Goal: Transaction & Acquisition: Purchase product/service

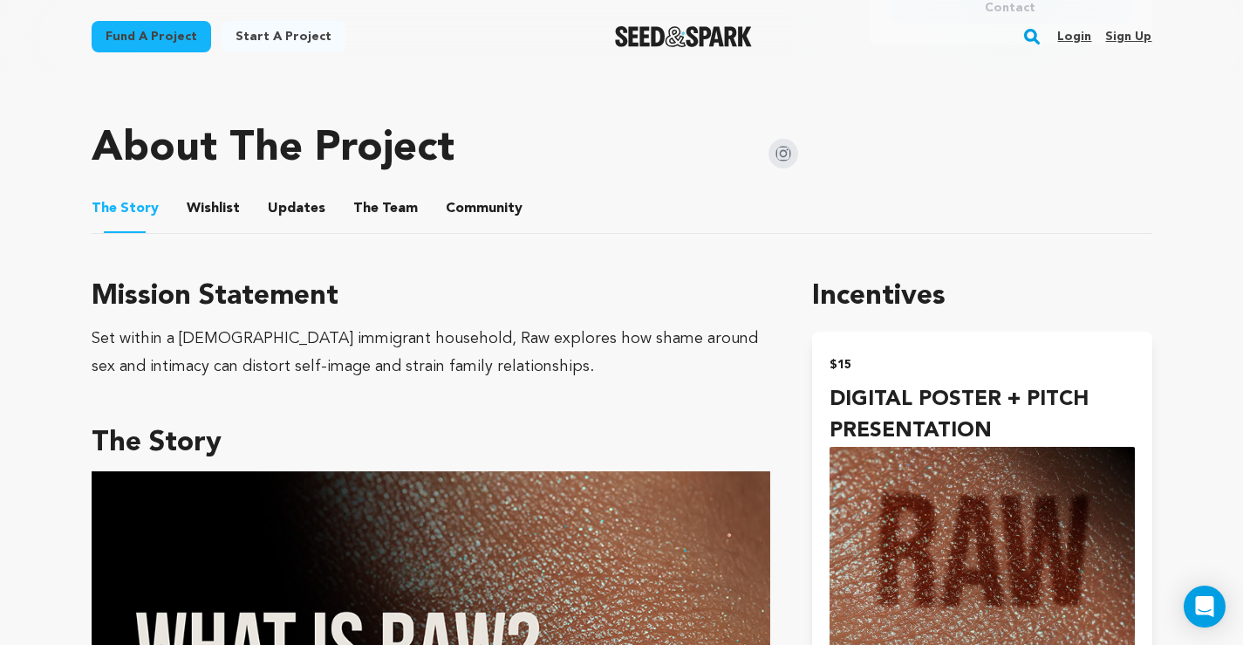
scroll to position [829, 0]
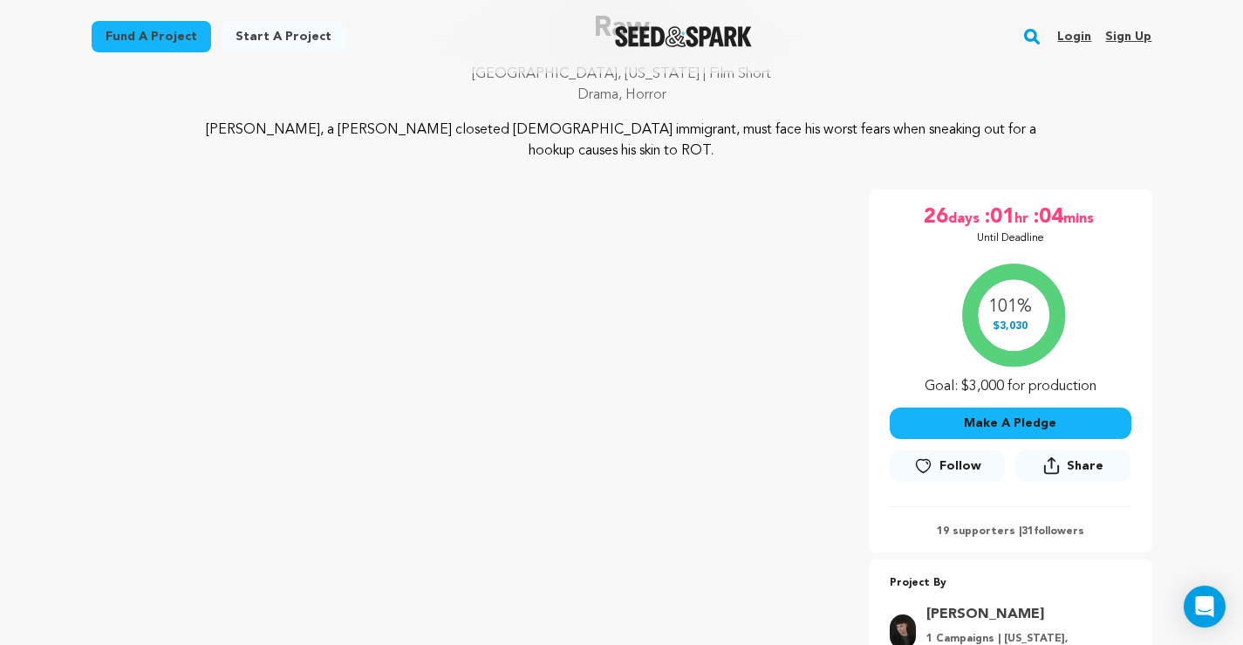
scroll to position [0, 0]
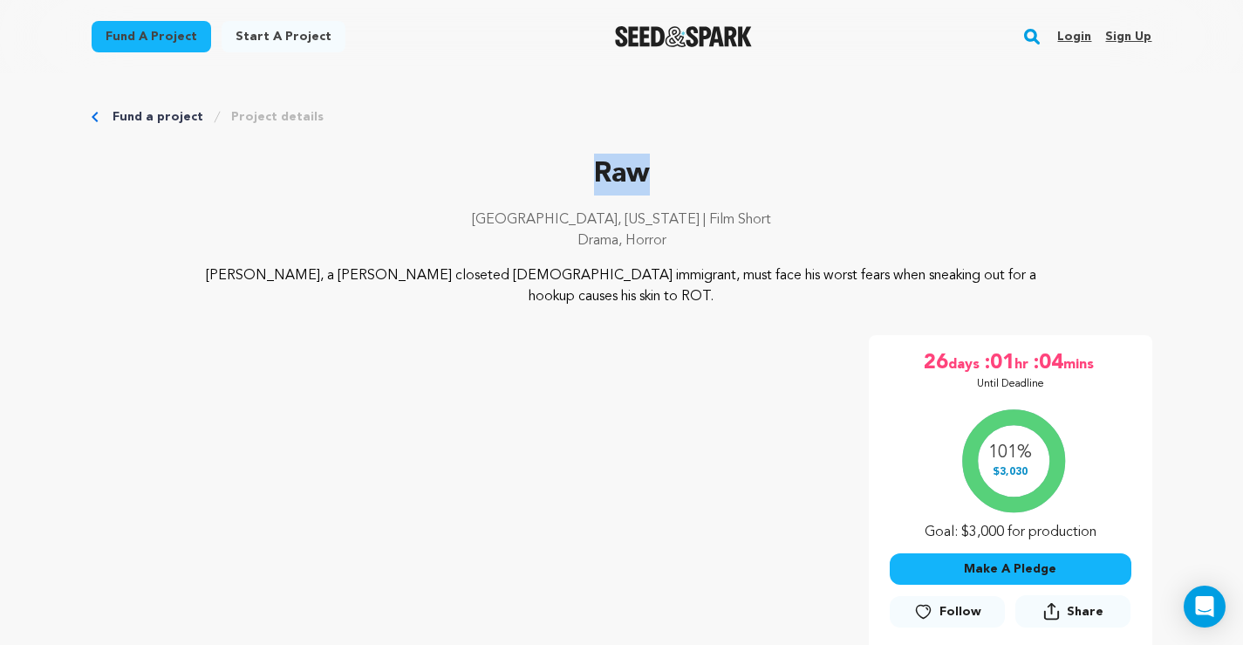
drag, startPoint x: 602, startPoint y: 170, endPoint x: 659, endPoint y: 171, distance: 57.6
click at [660, 171] on p "Raw" at bounding box center [622, 175] width 1061 height 42
click at [659, 171] on p "Raw" at bounding box center [622, 175] width 1061 height 42
drag, startPoint x: 573, startPoint y: 167, endPoint x: 811, endPoint y: 236, distance: 248.1
click at [811, 236] on div "Raw [GEOGRAPHIC_DATA], [US_STATE] | Film Short Drama, Horror" at bounding box center [622, 210] width 1061 height 112
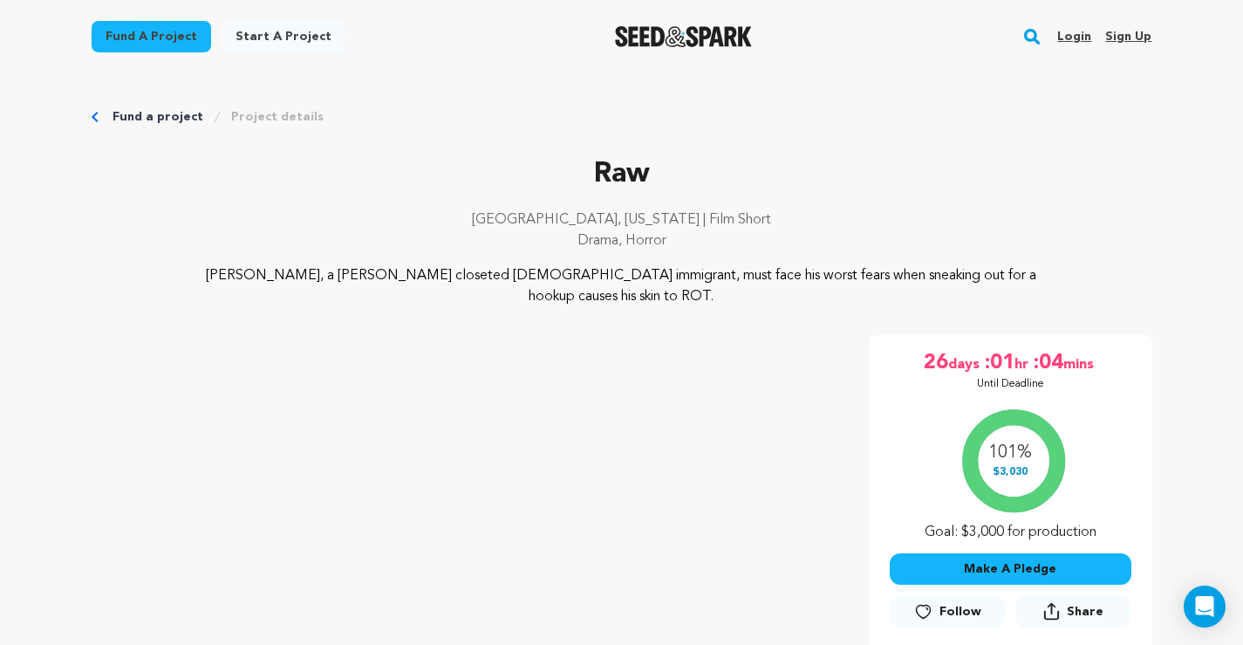
click at [811, 236] on p "Drama, Horror" at bounding box center [622, 240] width 1061 height 21
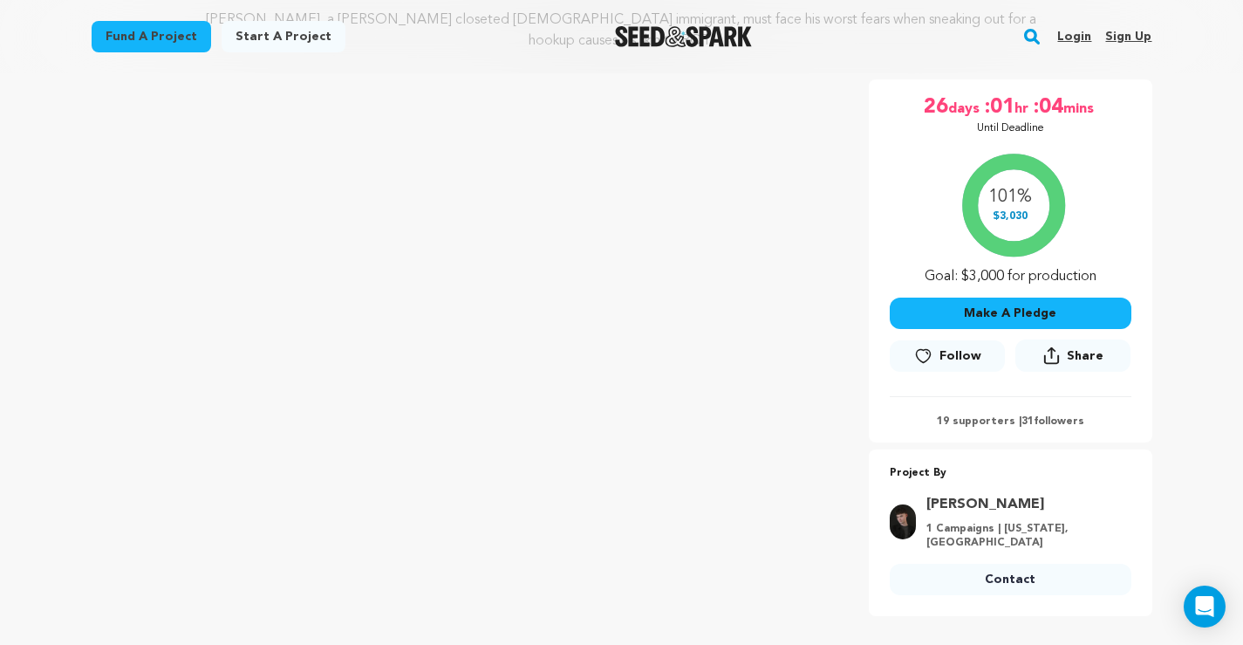
scroll to position [259, 0]
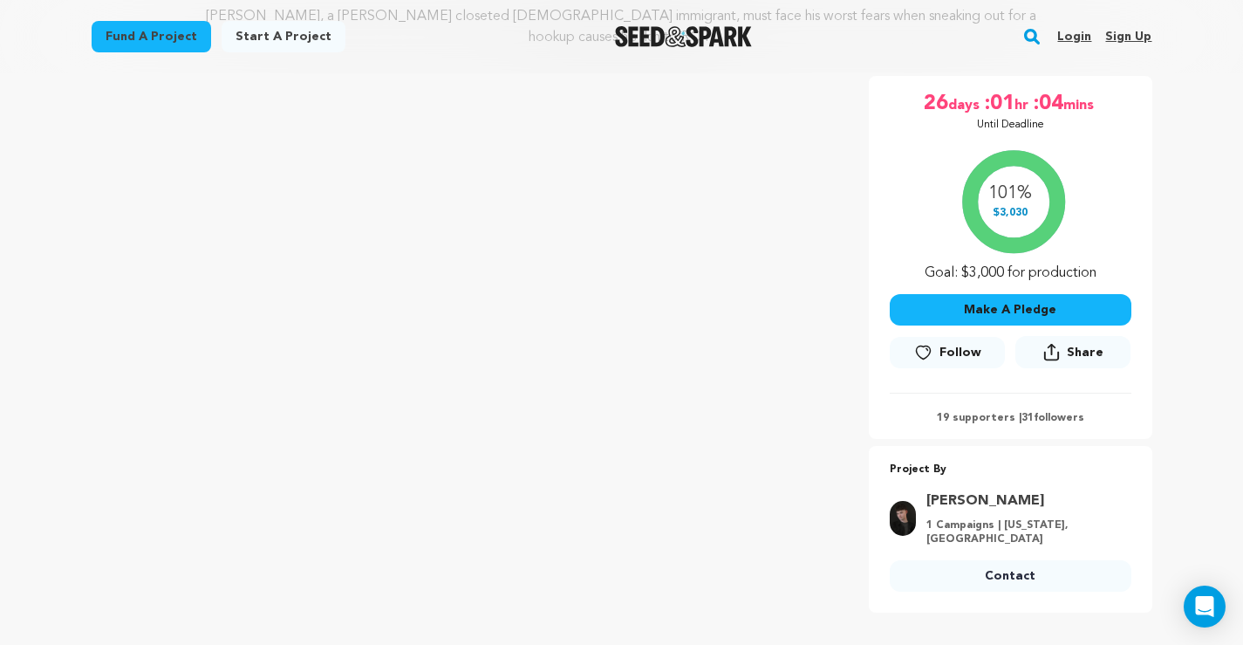
drag, startPoint x: 988, startPoint y: 166, endPoint x: 1038, endPoint y: 181, distance: 52.1
click at [1039, 181] on div "101% $3,030 Goal: $3,000 for production" at bounding box center [1011, 211] width 242 height 145
drag, startPoint x: 940, startPoint y: 133, endPoint x: 1042, endPoint y: 213, distance: 129.8
click at [1042, 213] on div "101% $3,030 Goal: $3,000 for production" at bounding box center [1011, 211] width 242 height 145
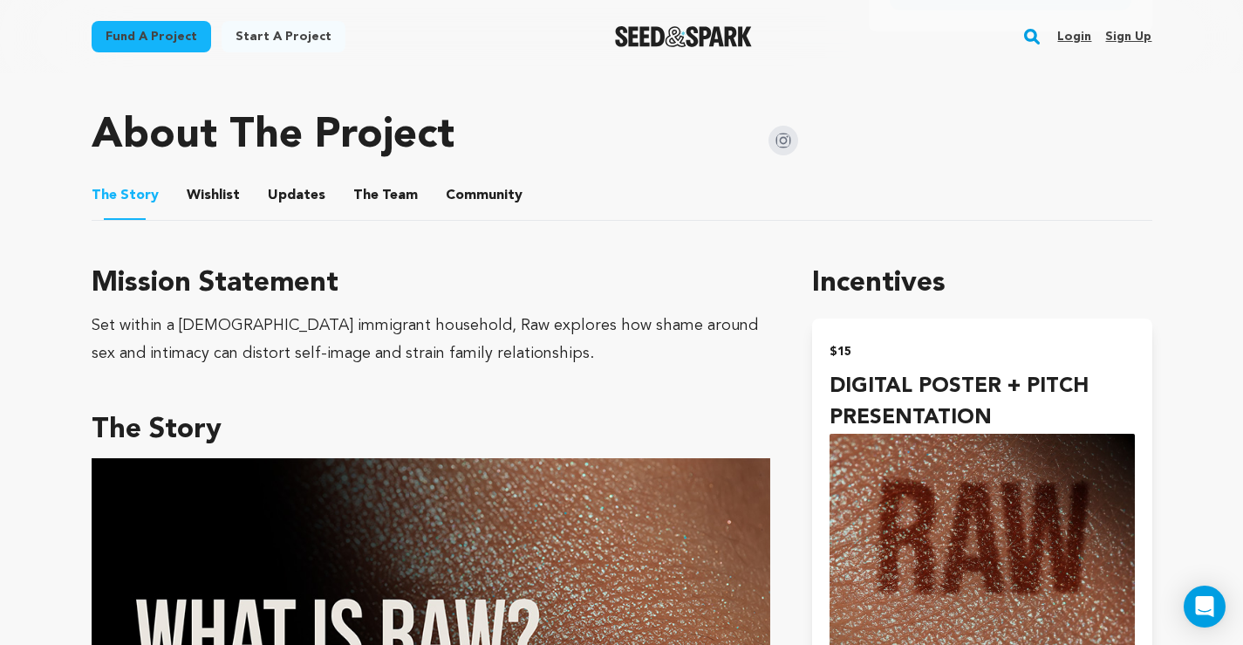
scroll to position [872, 0]
